Goal: Entertainment & Leisure: Browse casually

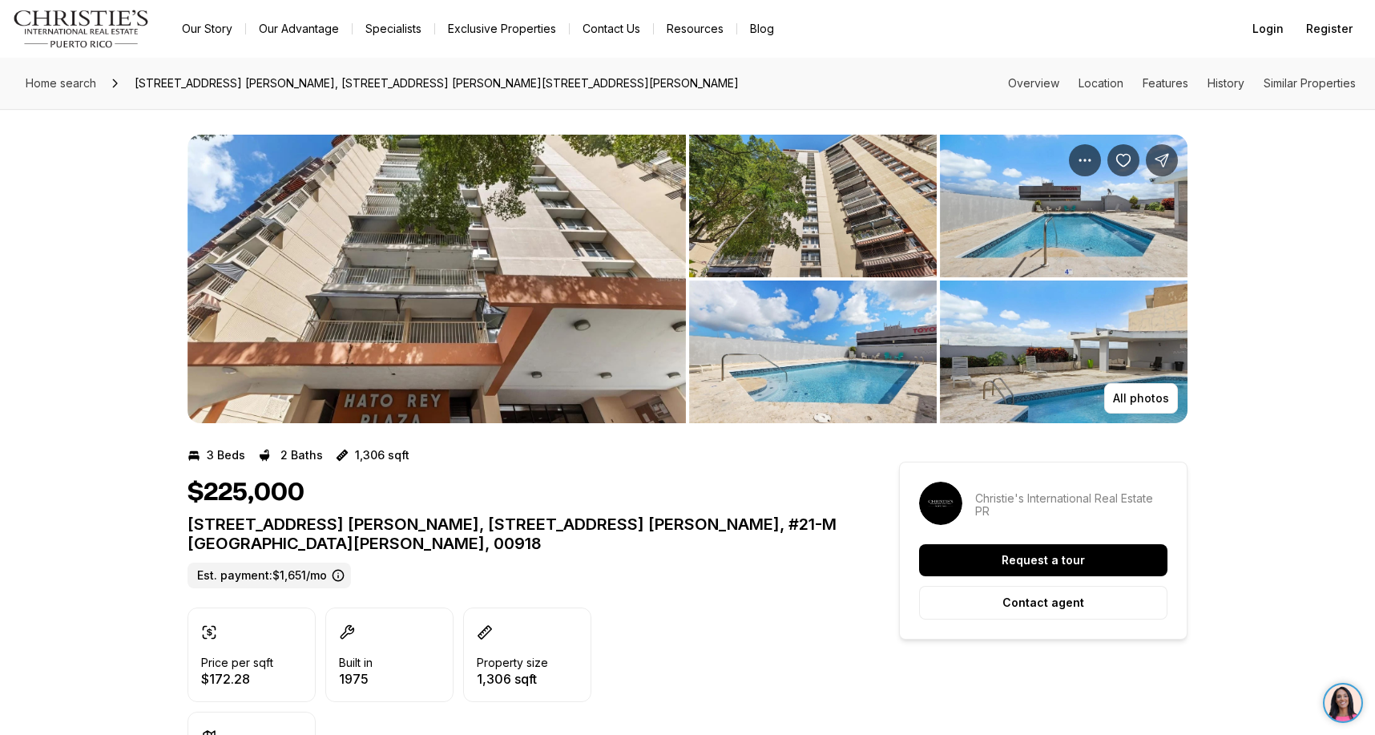
drag, startPoint x: 0, startPoint y: 0, endPoint x: 409, endPoint y: 246, distance: 477.1
click at [409, 246] on img "View image gallery" at bounding box center [437, 279] width 499 height 289
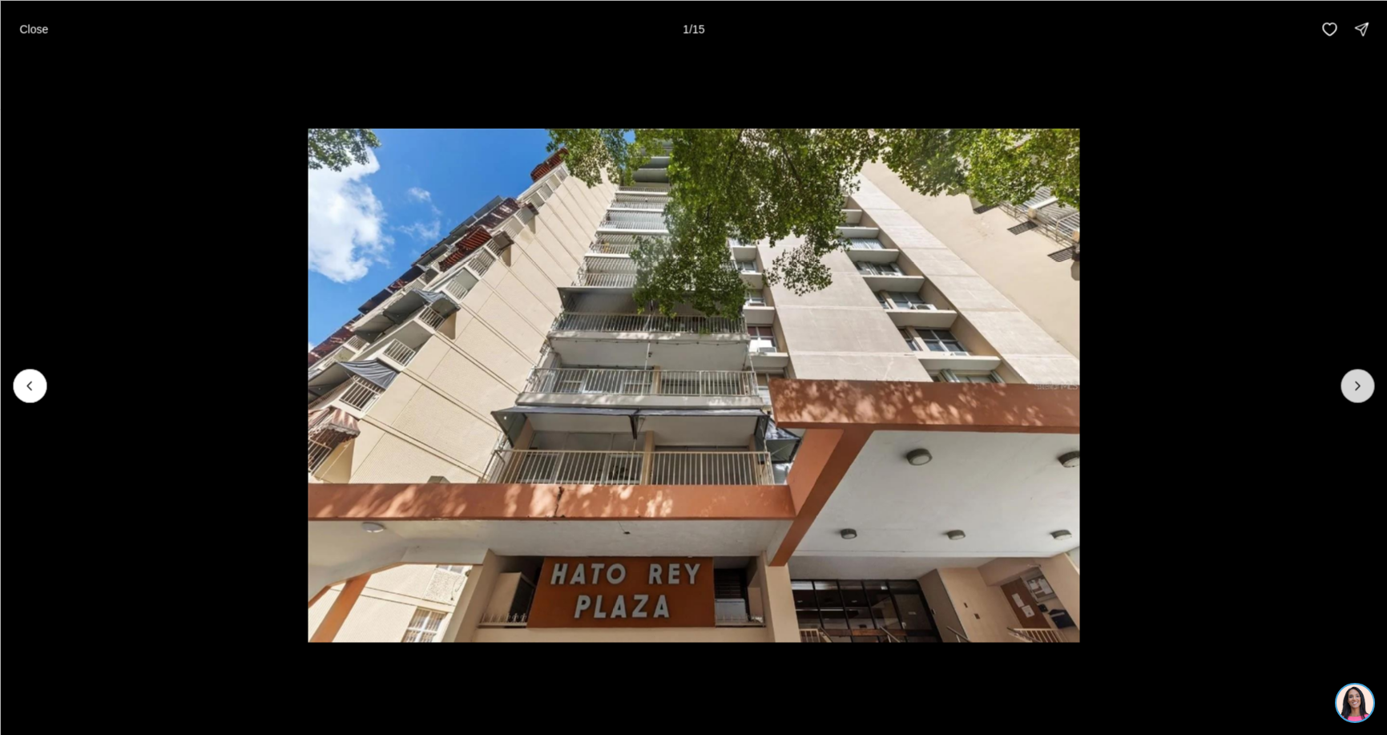
click at [1356, 385] on icon "Next slide" at bounding box center [1358, 386] width 16 height 16
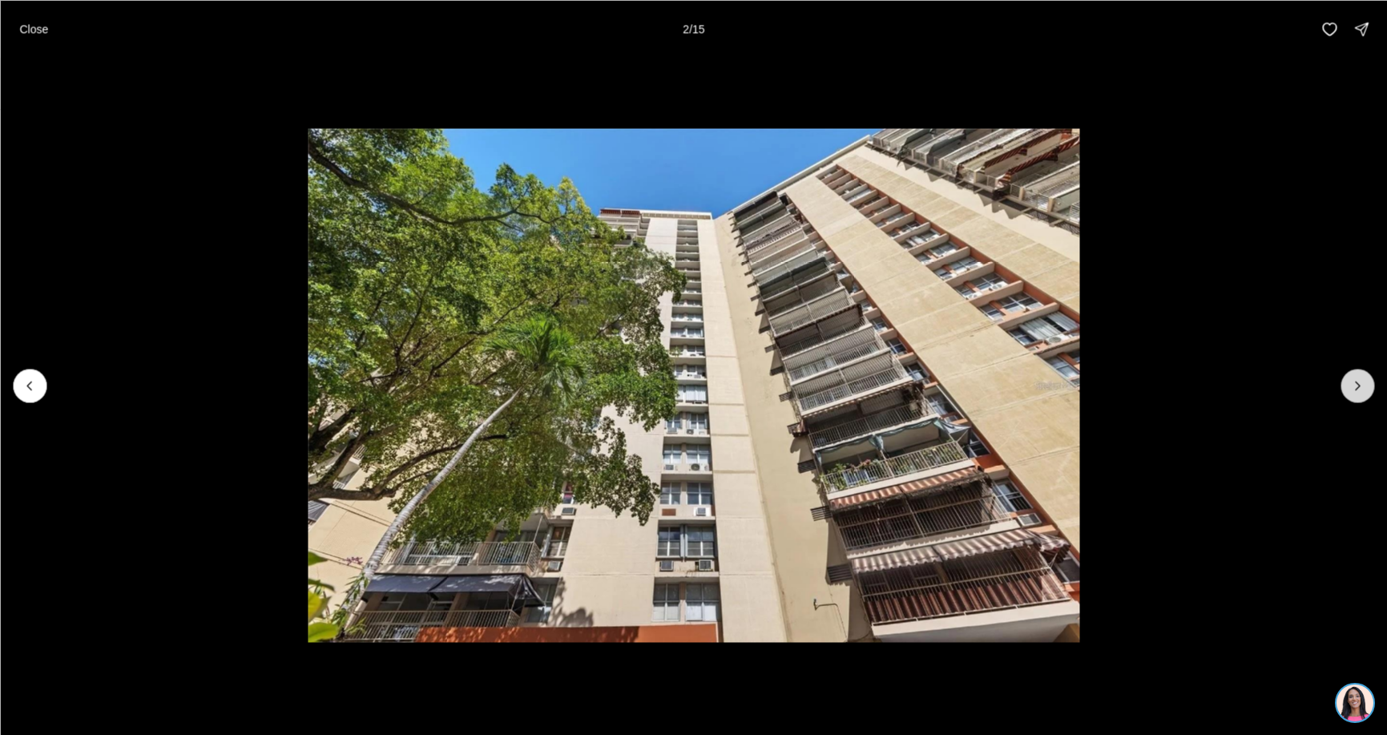
click at [1358, 387] on icon "Next slide" at bounding box center [1358, 386] width 16 height 16
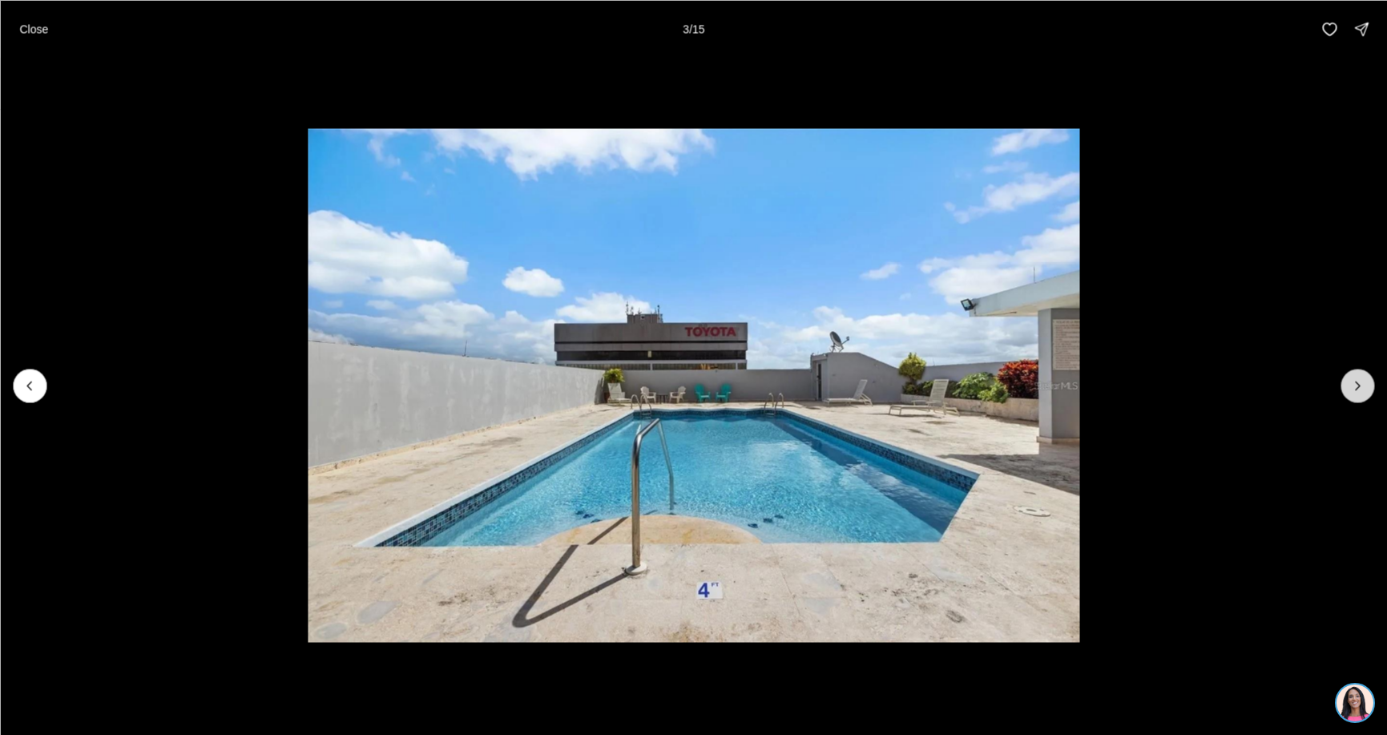
click at [1358, 387] on icon "Next slide" at bounding box center [1358, 386] width 16 height 16
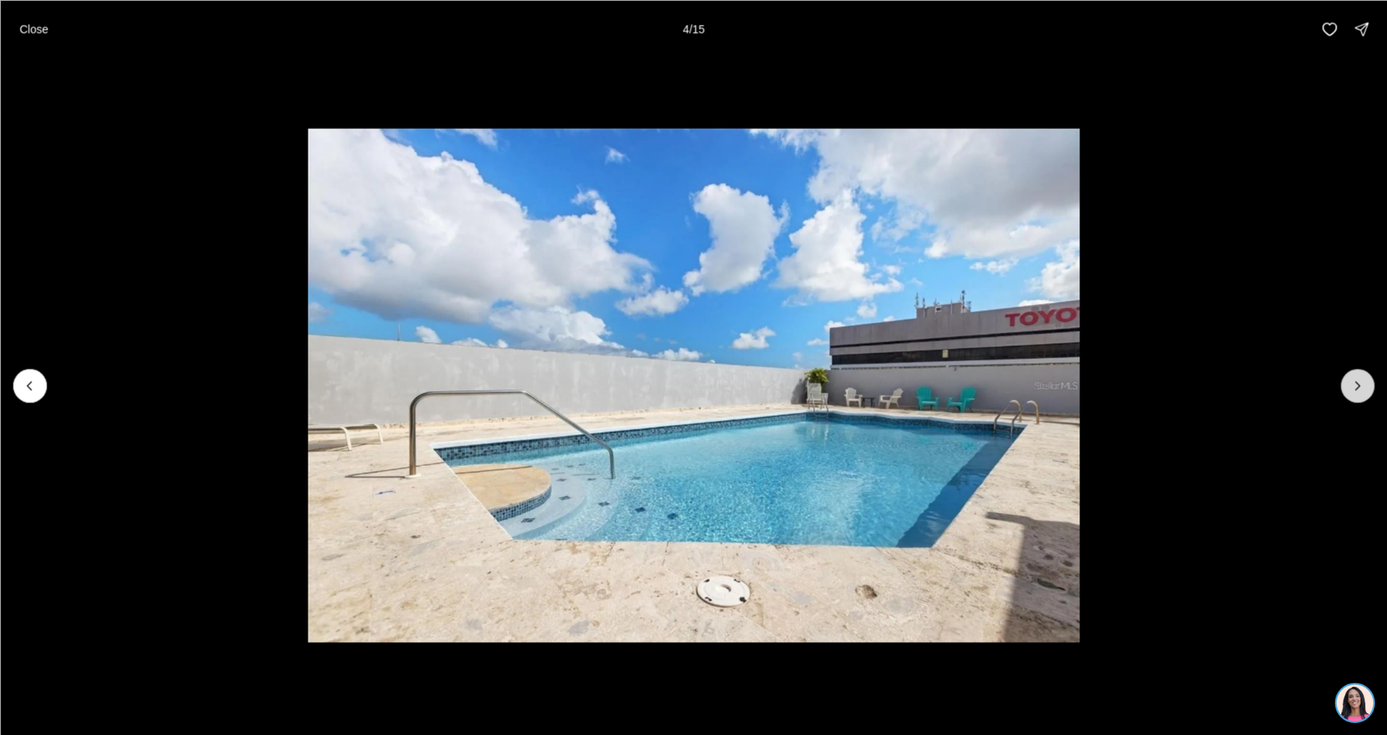
click at [1358, 387] on icon "Next slide" at bounding box center [1358, 386] width 16 height 16
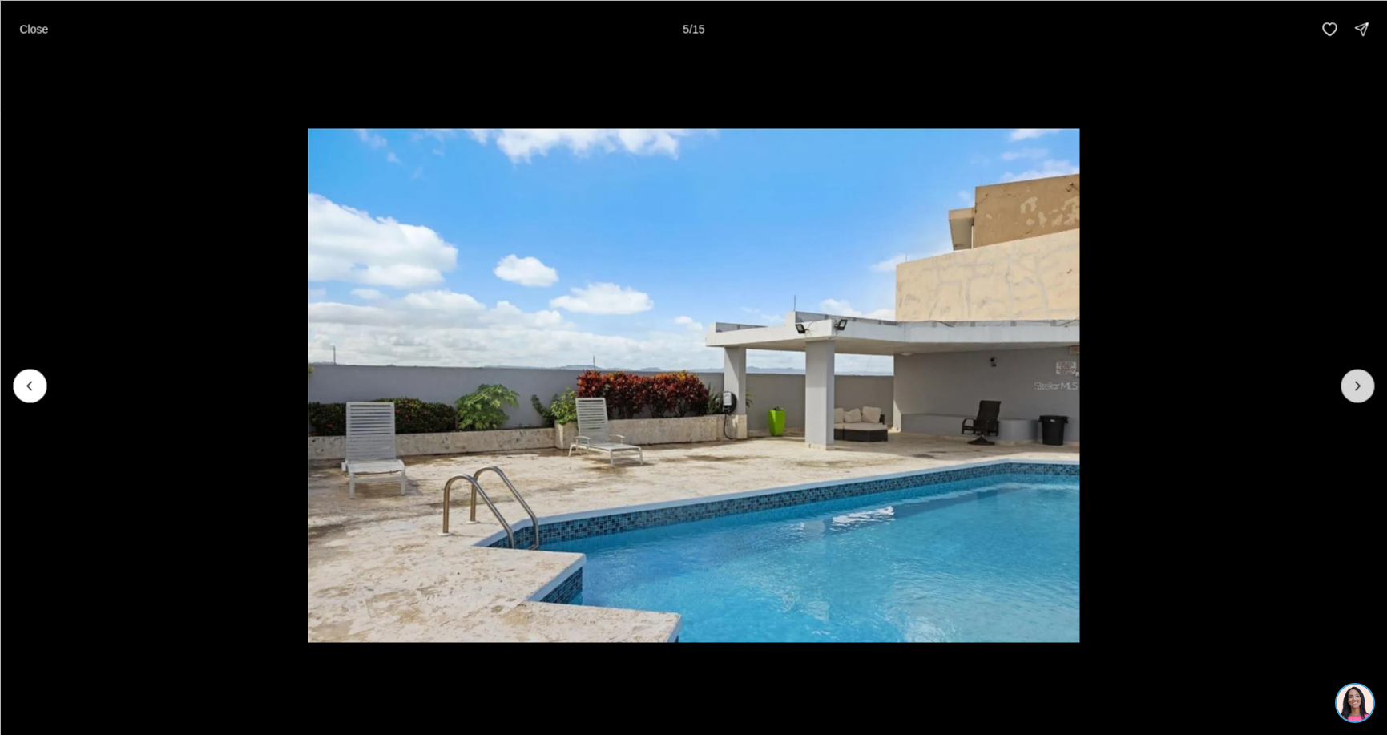
click at [1358, 387] on icon "Next slide" at bounding box center [1358, 386] width 16 height 16
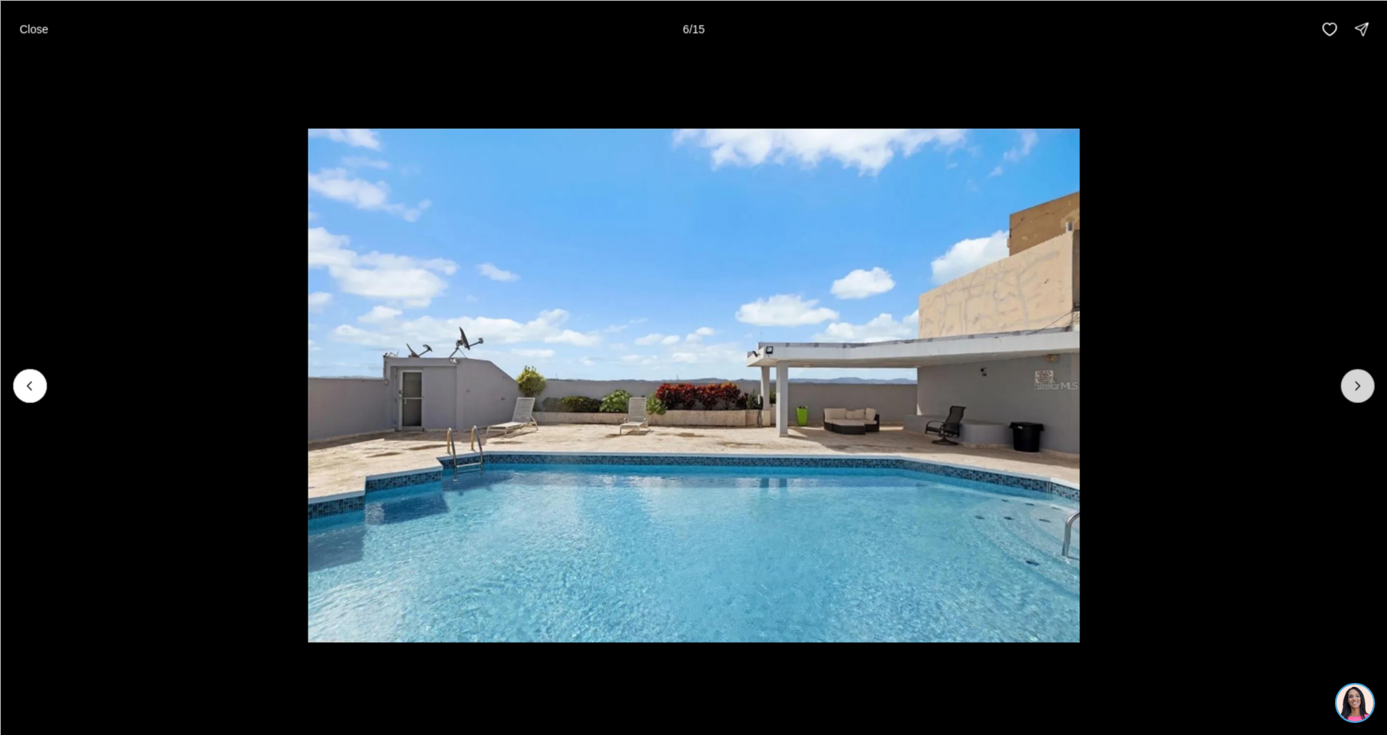
click at [1358, 387] on icon "Next slide" at bounding box center [1358, 386] width 16 height 16
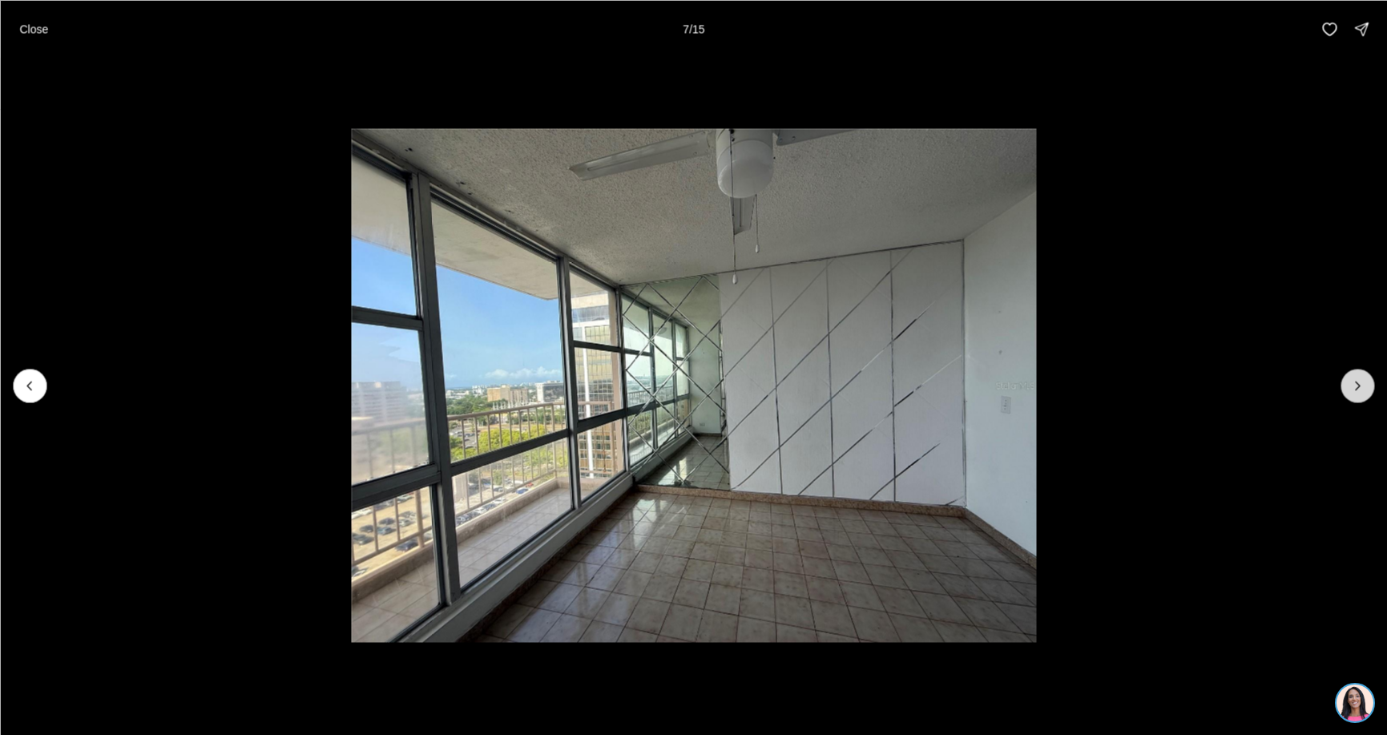
click at [1358, 387] on icon "Next slide" at bounding box center [1358, 386] width 16 height 16
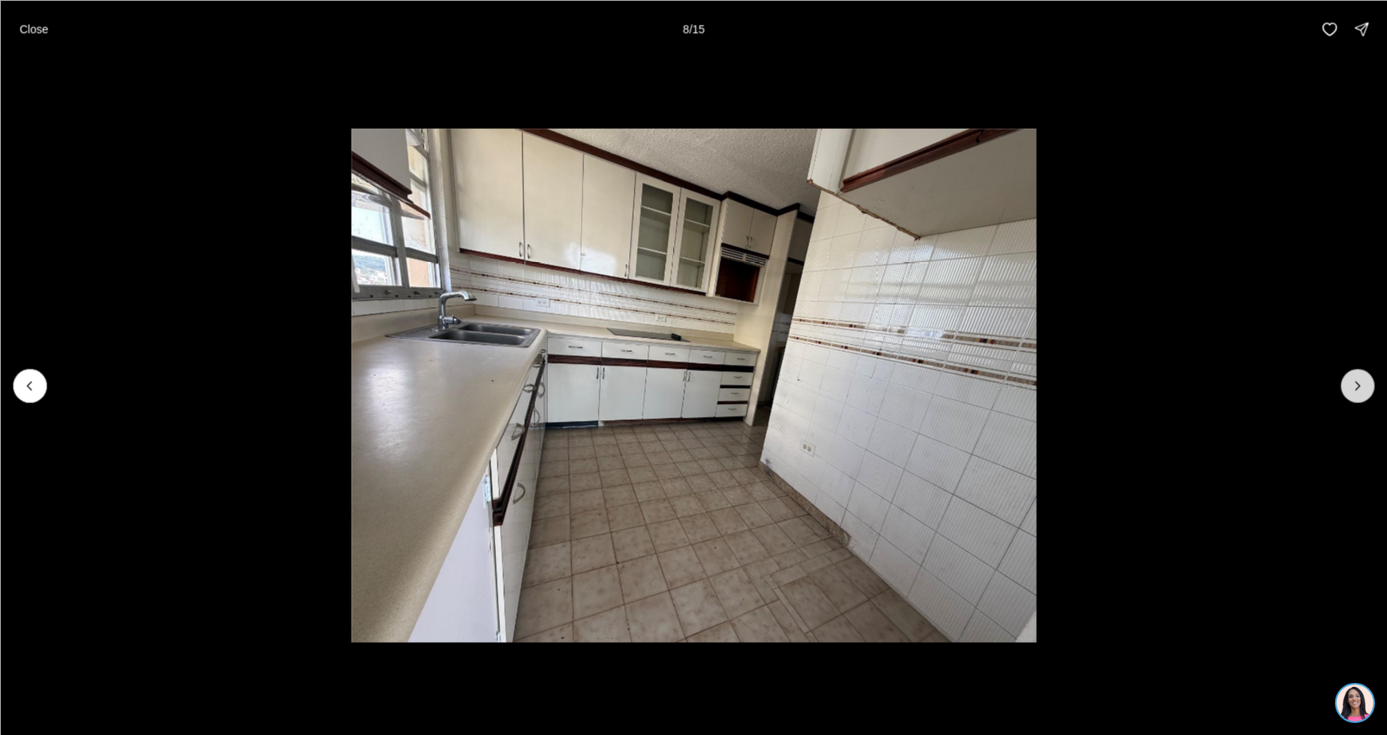
click at [1358, 387] on icon "Next slide" at bounding box center [1358, 386] width 16 height 16
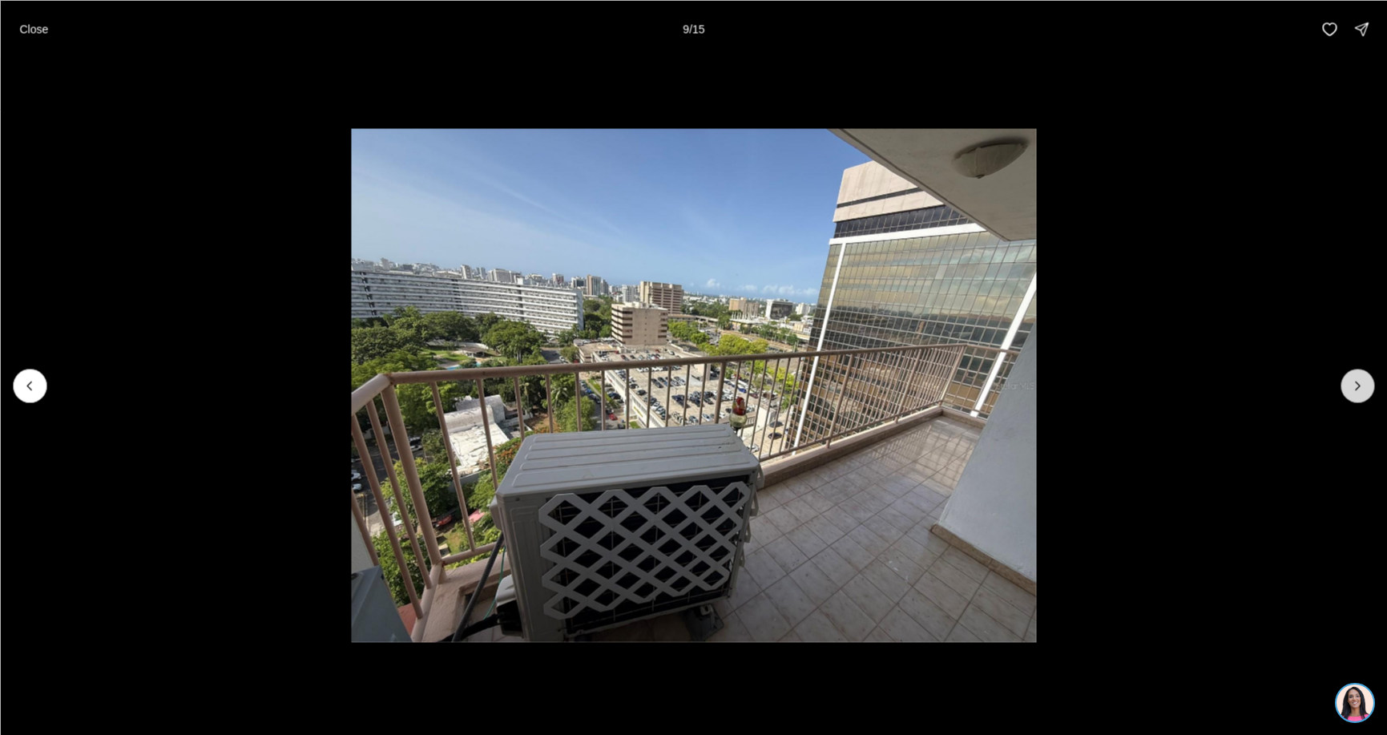
click at [1356, 389] on icon "Next slide" at bounding box center [1358, 386] width 16 height 16
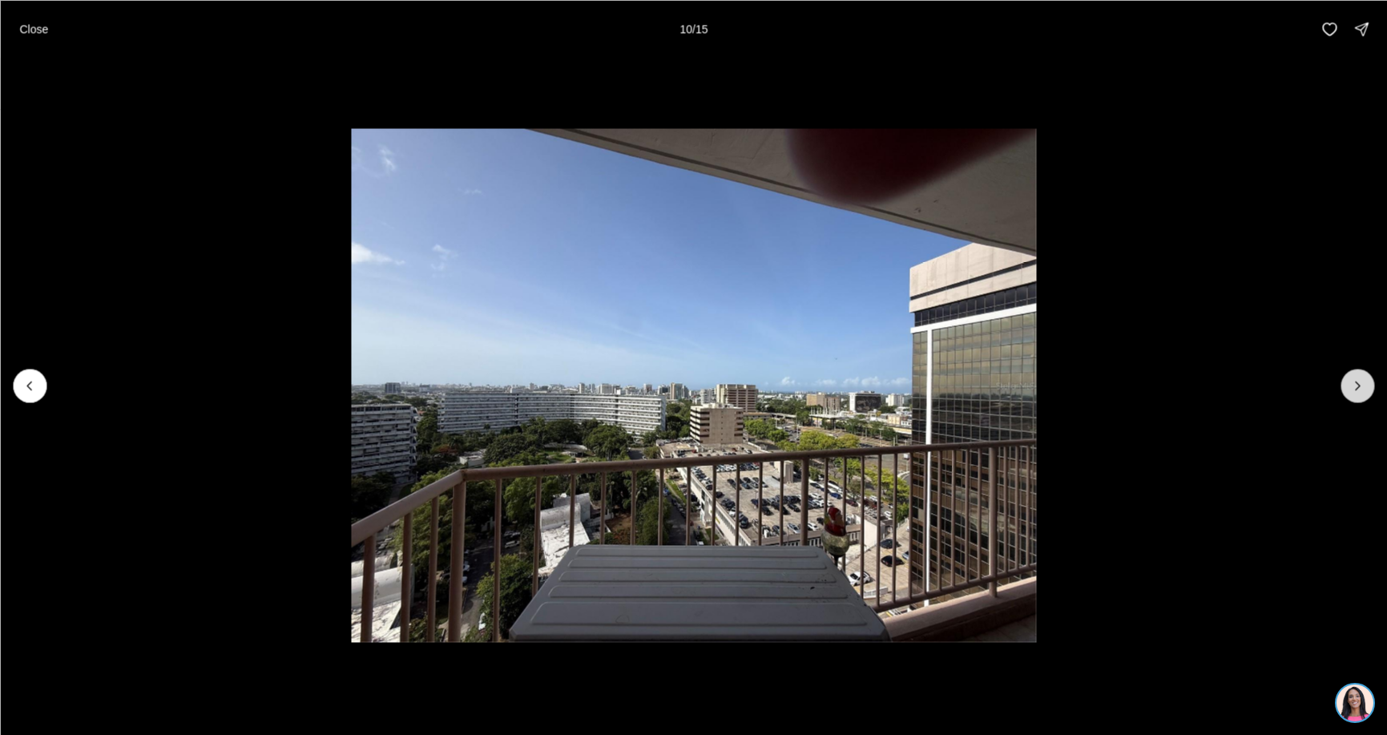
click at [1355, 389] on icon "Next slide" at bounding box center [1358, 386] width 16 height 16
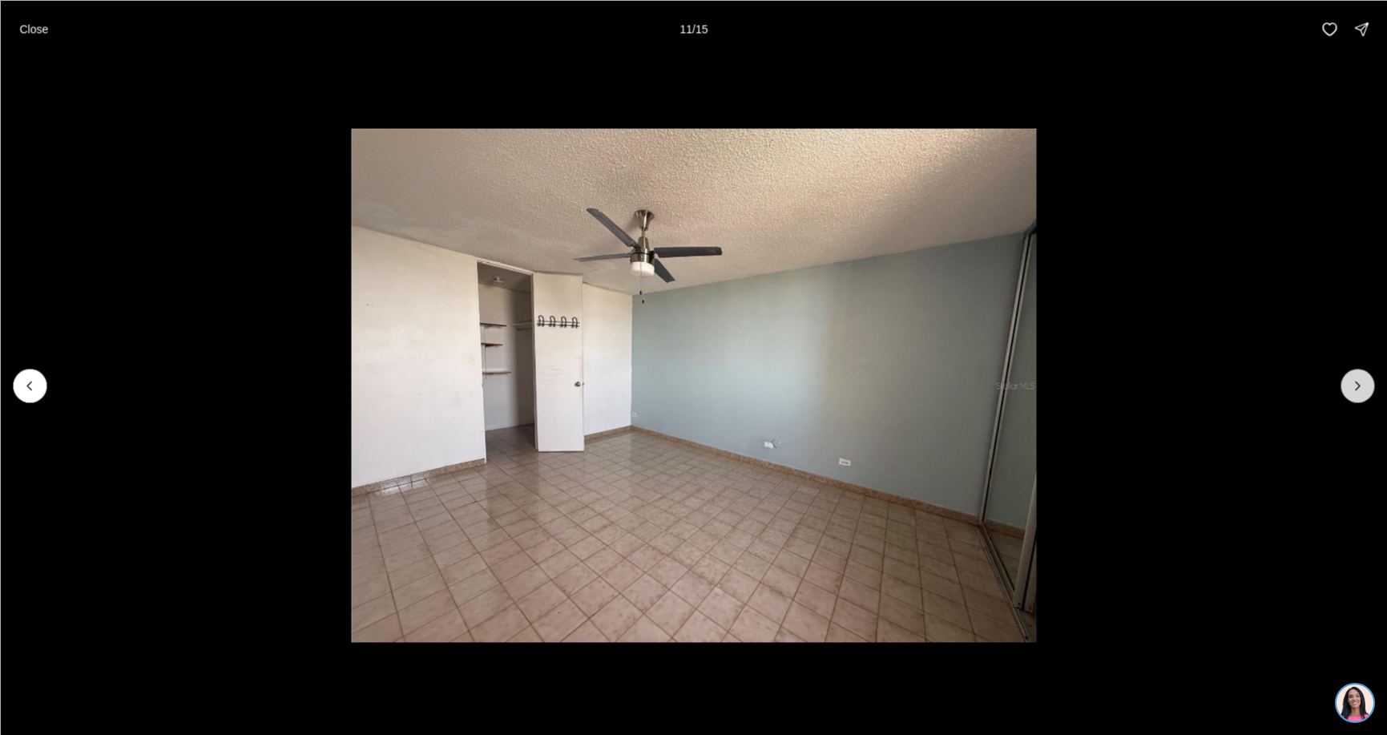
click at [1355, 389] on icon "Next slide" at bounding box center [1358, 386] width 16 height 16
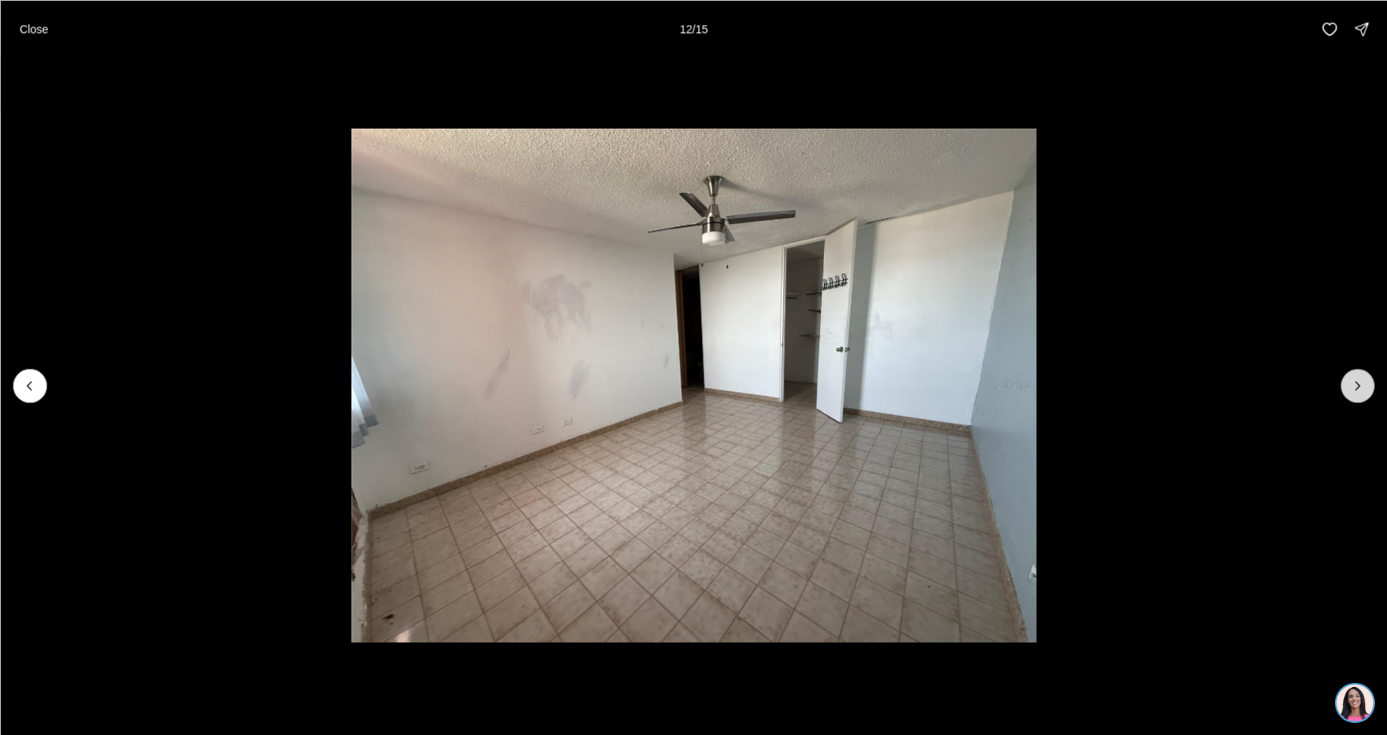
click at [1355, 389] on icon "Next slide" at bounding box center [1358, 386] width 16 height 16
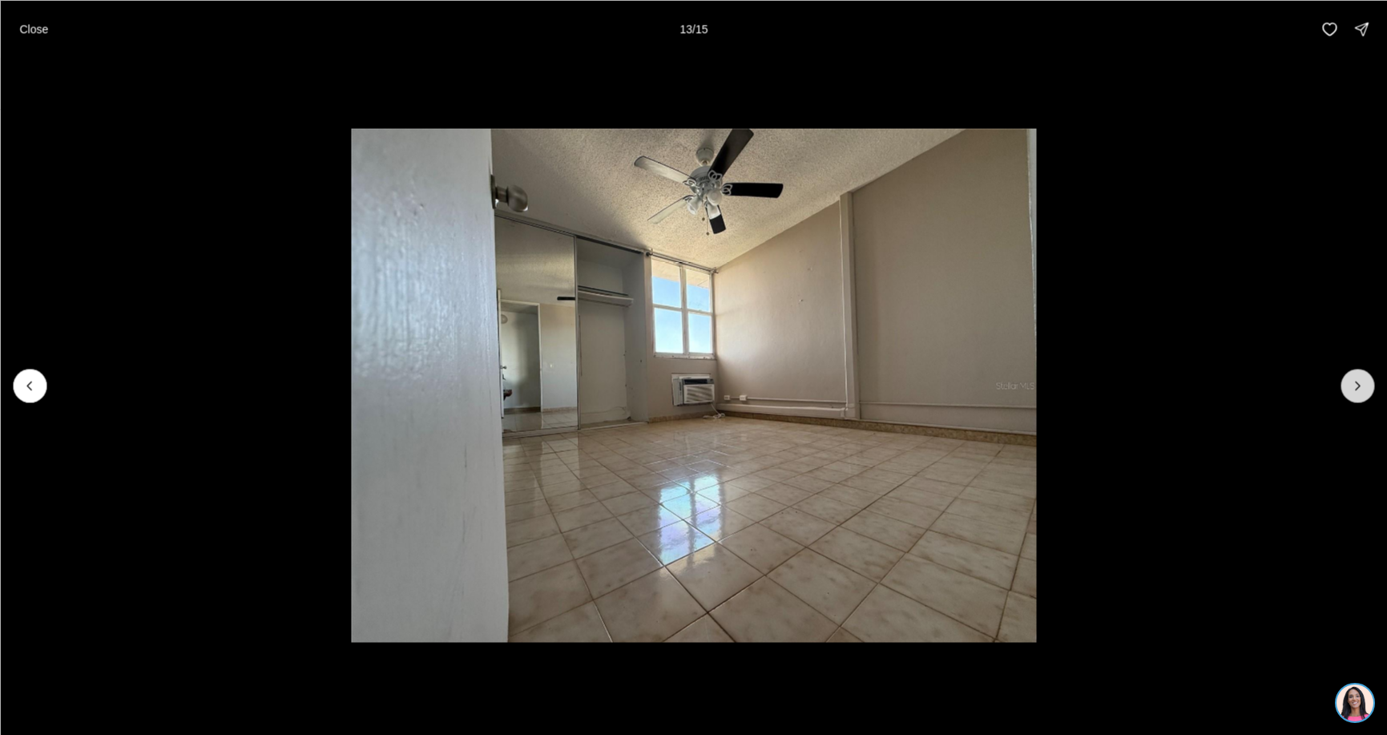
click at [1355, 389] on icon "Next slide" at bounding box center [1358, 386] width 16 height 16
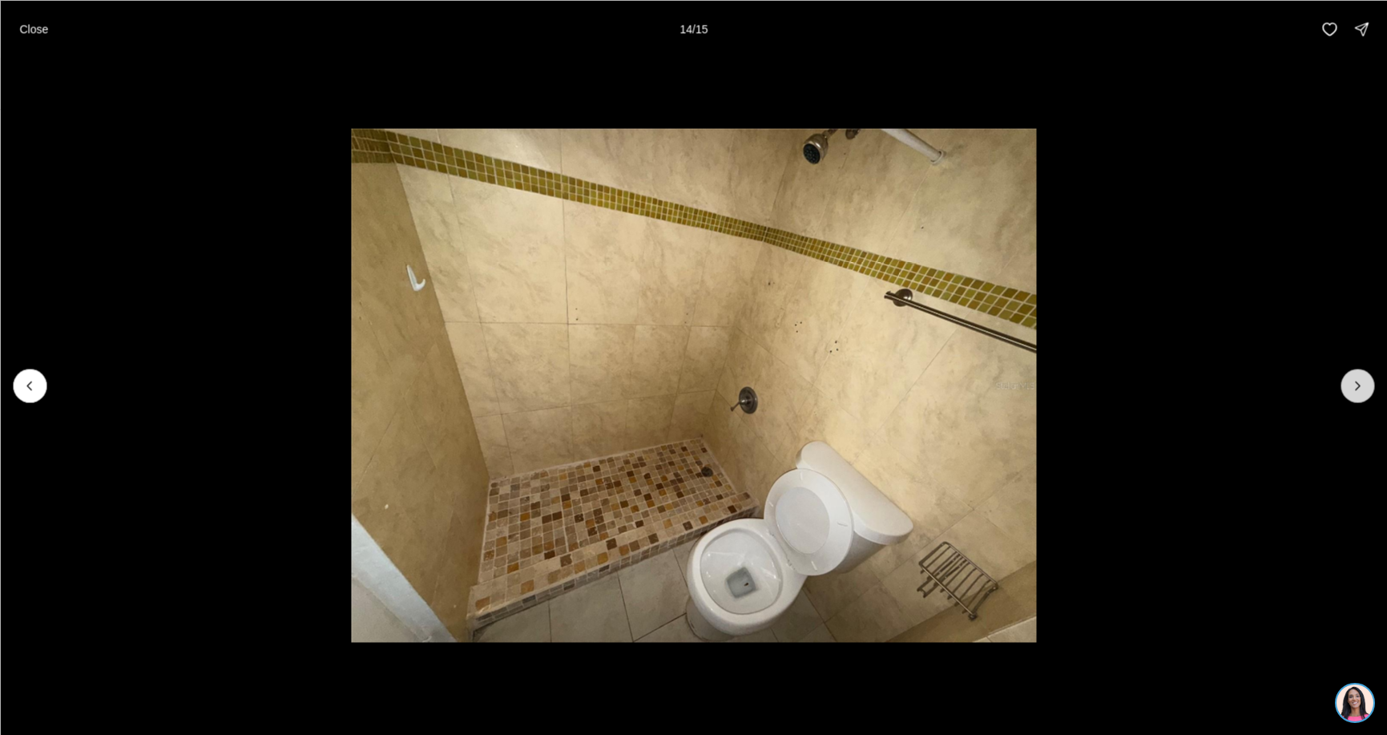
click at [1355, 389] on icon "Next slide" at bounding box center [1358, 386] width 16 height 16
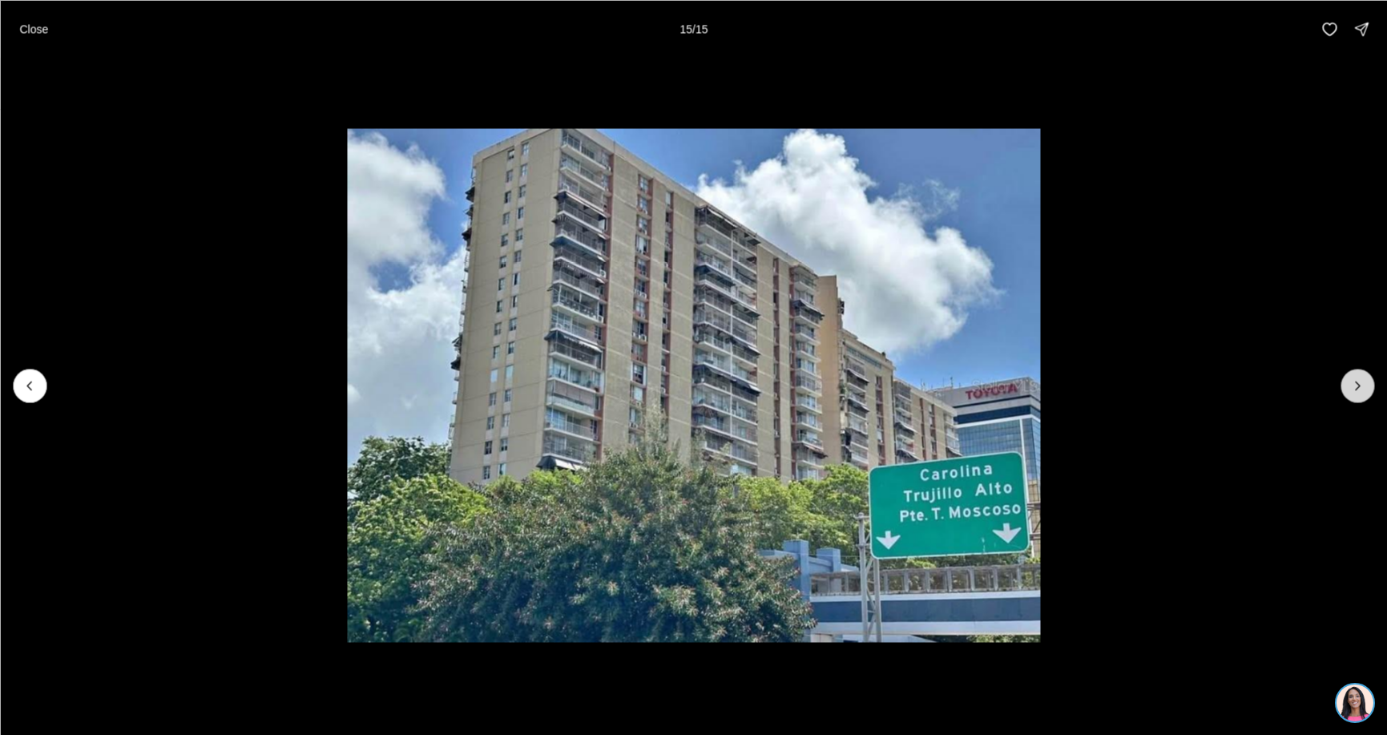
click at [1355, 389] on div at bounding box center [1358, 386] width 34 height 34
